Goal: Check status: Check status

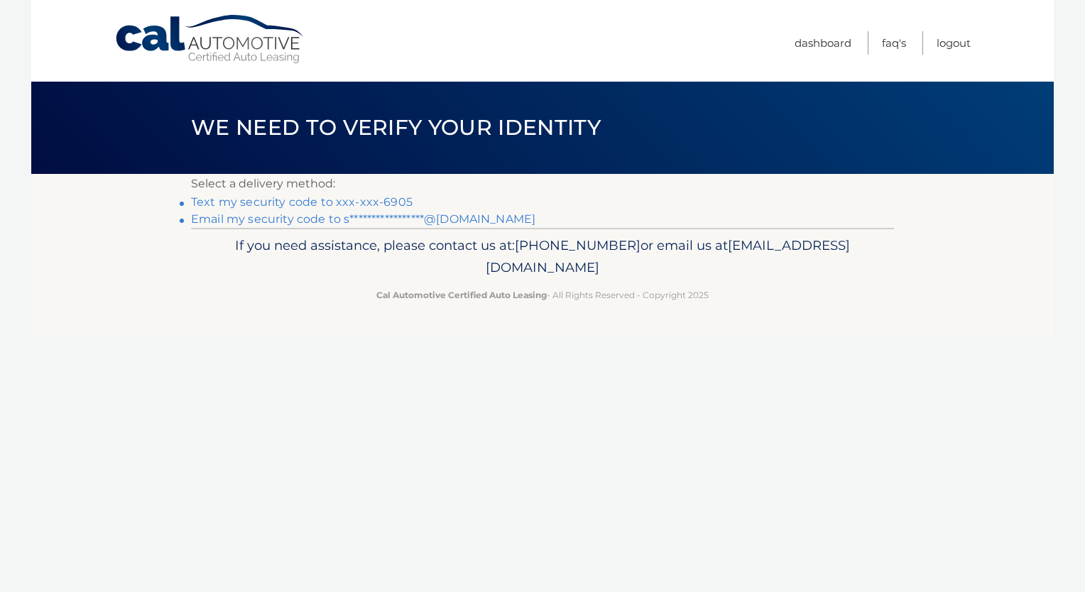
click at [318, 209] on li "Text my security code to xxx-xxx-6905" at bounding box center [542, 202] width 703 height 17
click at [318, 203] on link "Text my security code to xxx-xxx-6905" at bounding box center [301, 201] width 221 height 13
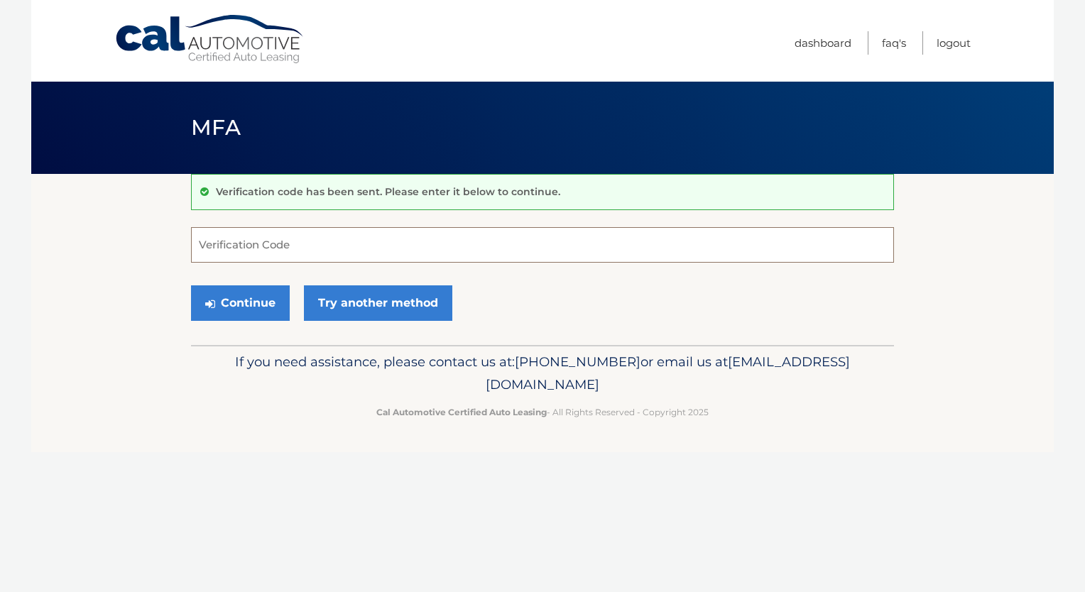
click at [326, 237] on input "Verification Code" at bounding box center [542, 244] width 703 height 35
type input "533267"
click at [267, 311] on button "Continue" at bounding box center [240, 302] width 99 height 35
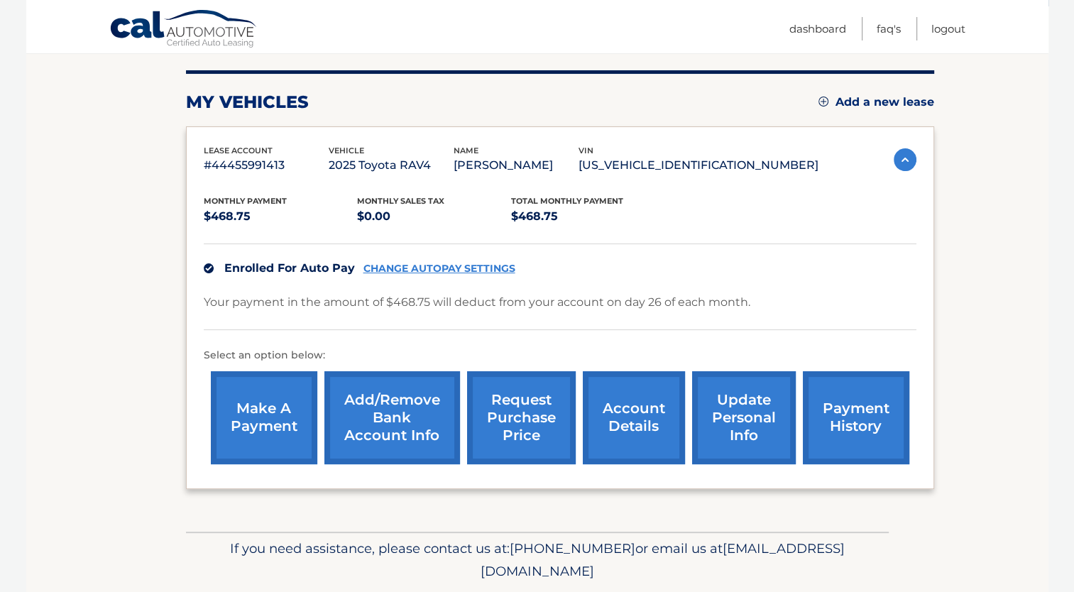
scroll to position [212, 0]
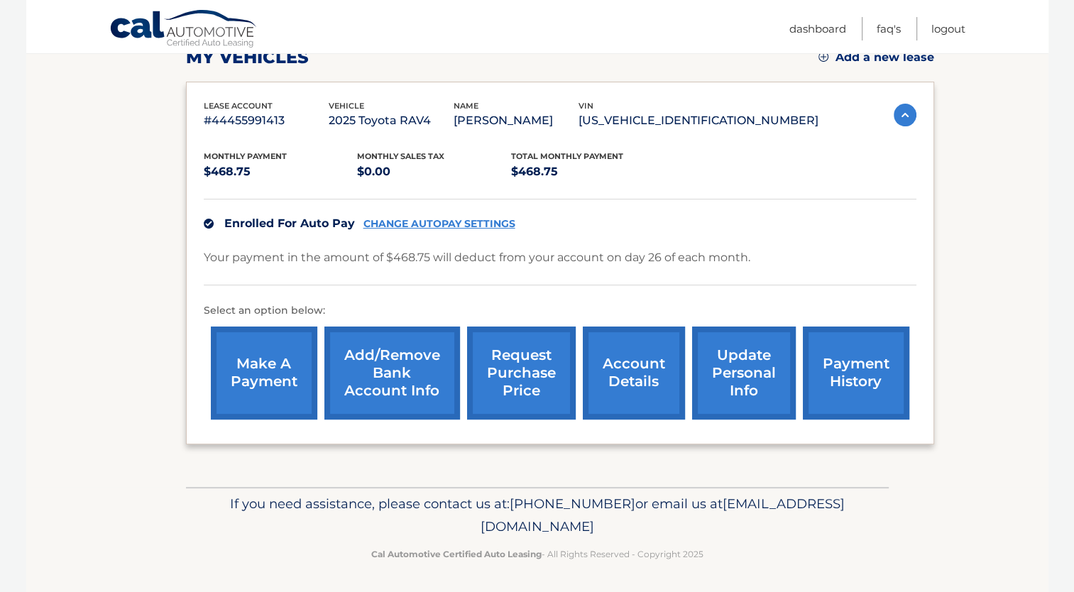
click at [842, 382] on link "payment history" at bounding box center [856, 373] width 106 height 93
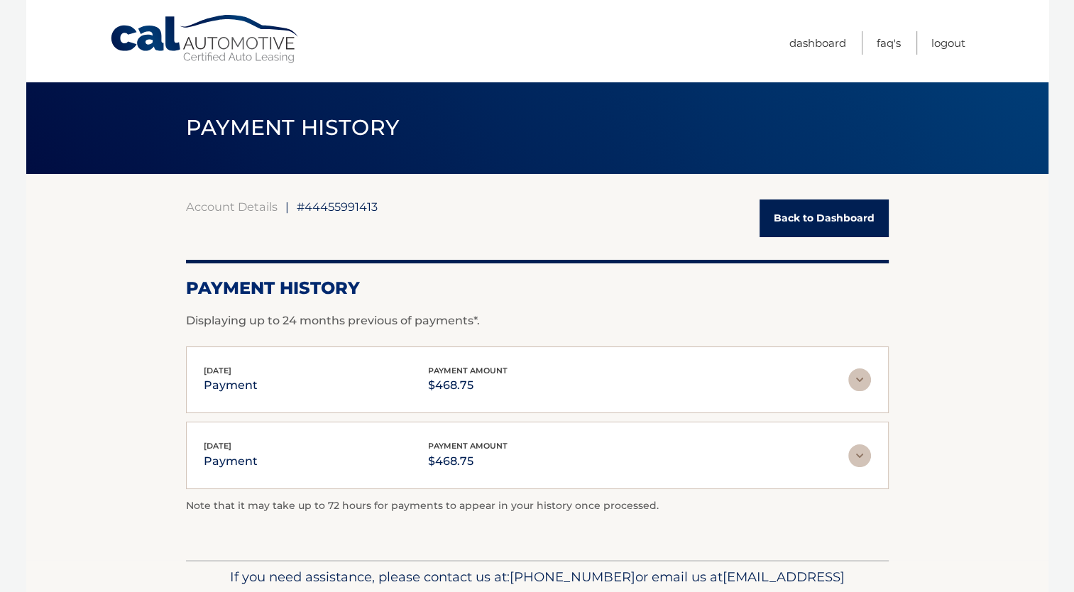
click at [852, 375] on img at bounding box center [859, 379] width 23 height 23
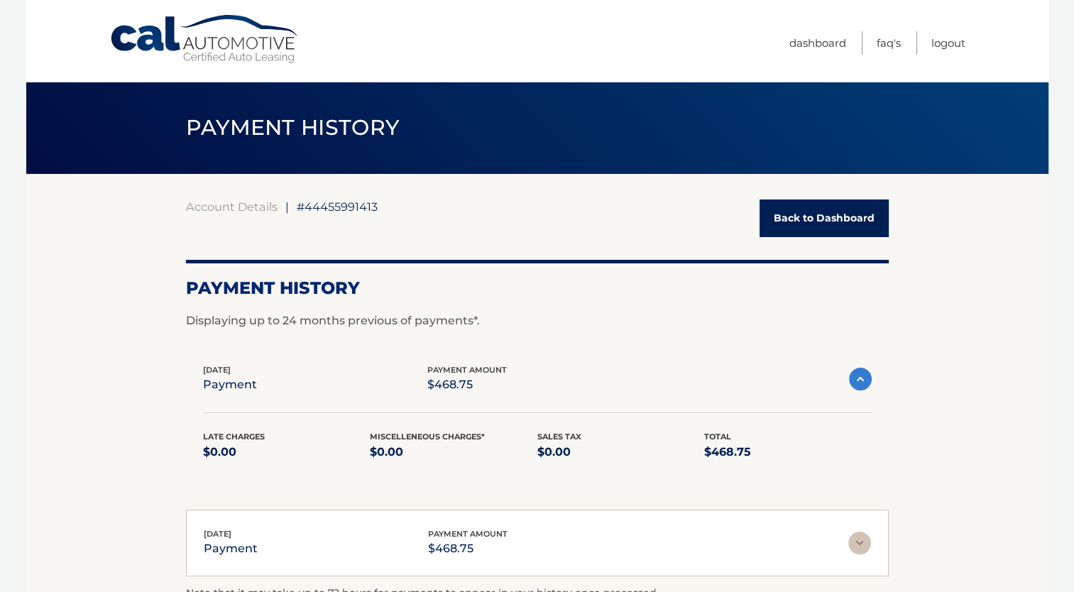
click at [865, 385] on img at bounding box center [860, 379] width 23 height 23
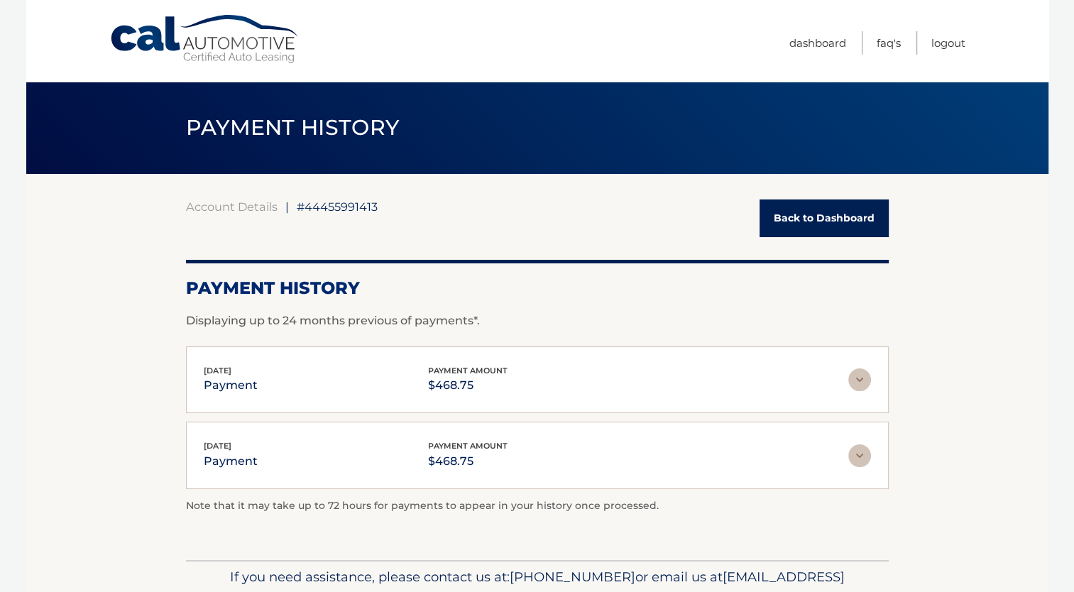
click at [865, 385] on img at bounding box center [859, 379] width 23 height 23
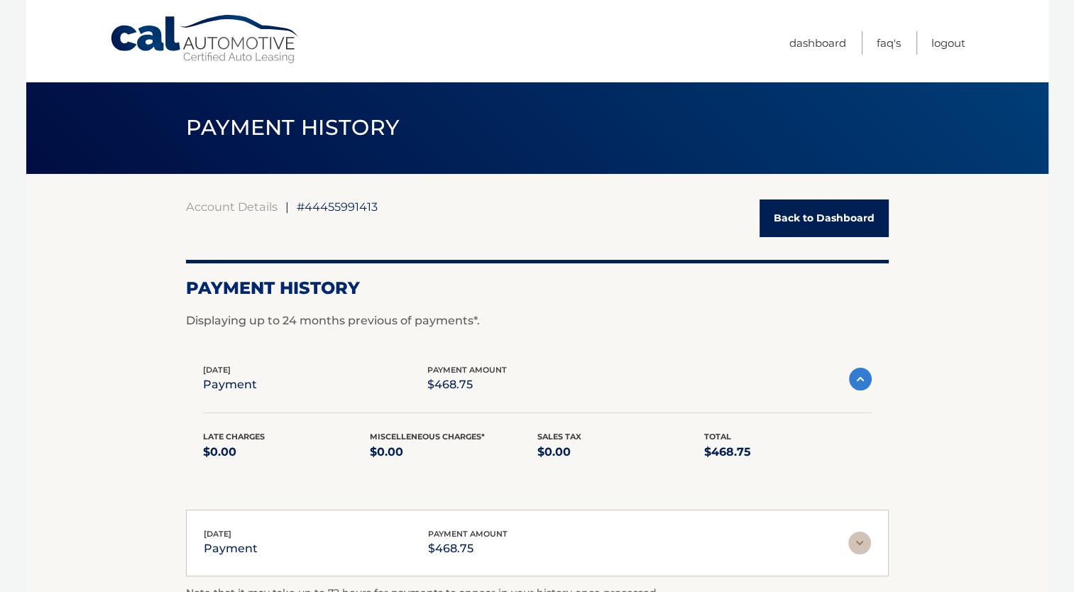
click at [865, 385] on img at bounding box center [860, 379] width 23 height 23
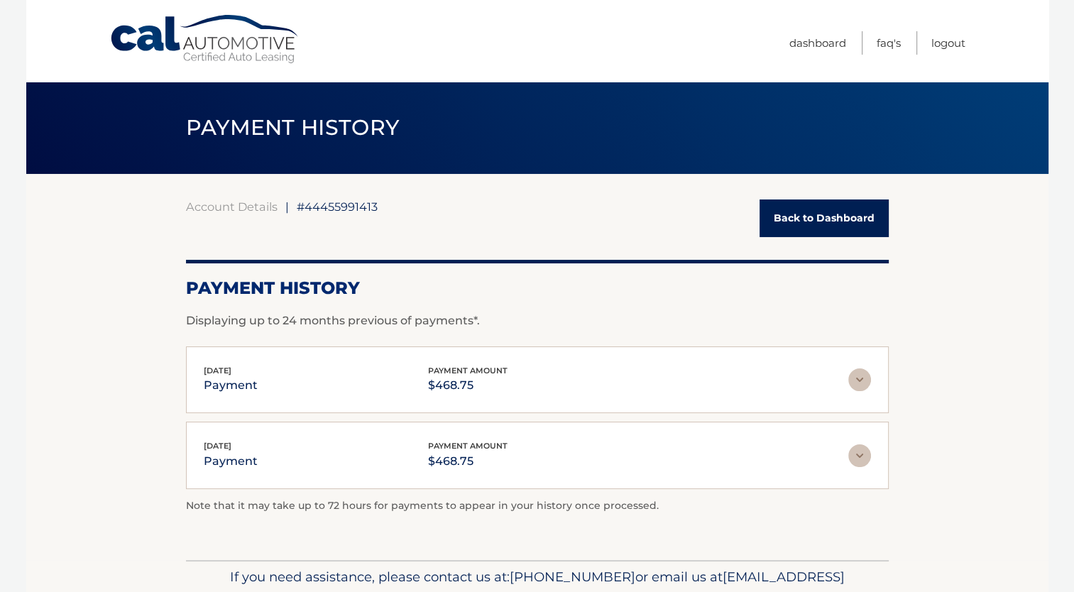
click at [227, 388] on p "payment" at bounding box center [231, 385] width 54 height 20
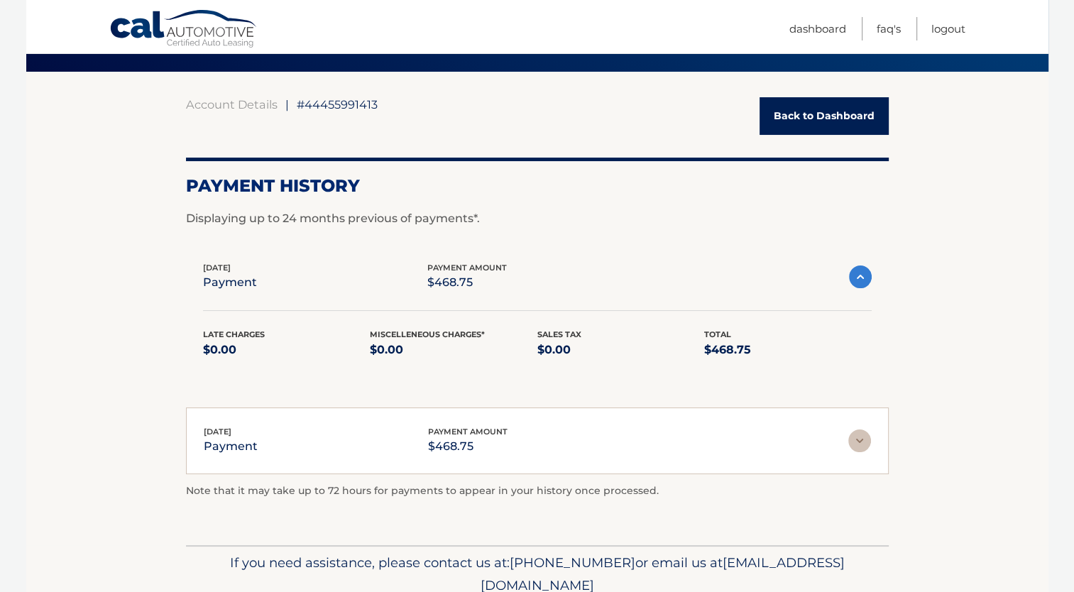
scroll to position [161, 0]
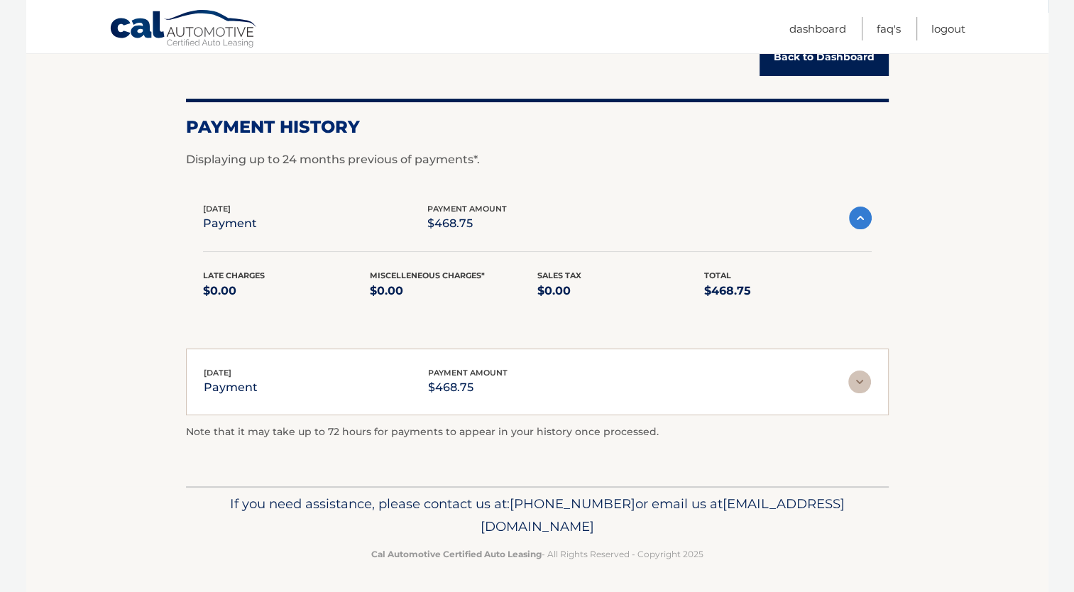
click at [224, 388] on p "payment" at bounding box center [231, 388] width 54 height 20
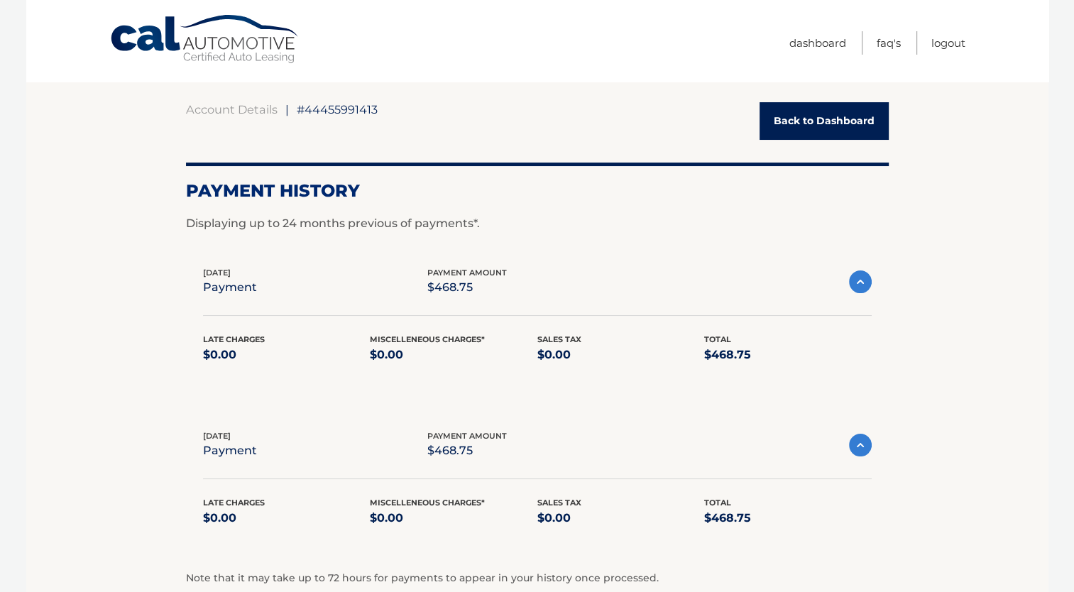
scroll to position [0, 0]
